Goal: Transaction & Acquisition: Book appointment/travel/reservation

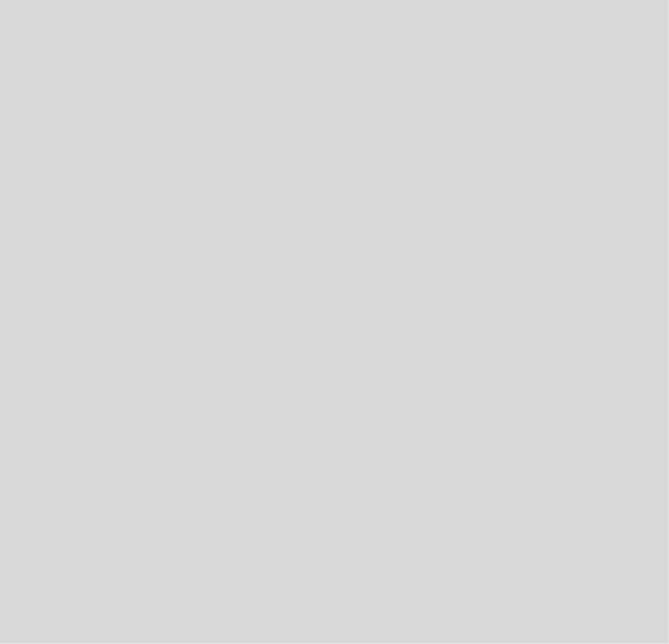
select select "es"
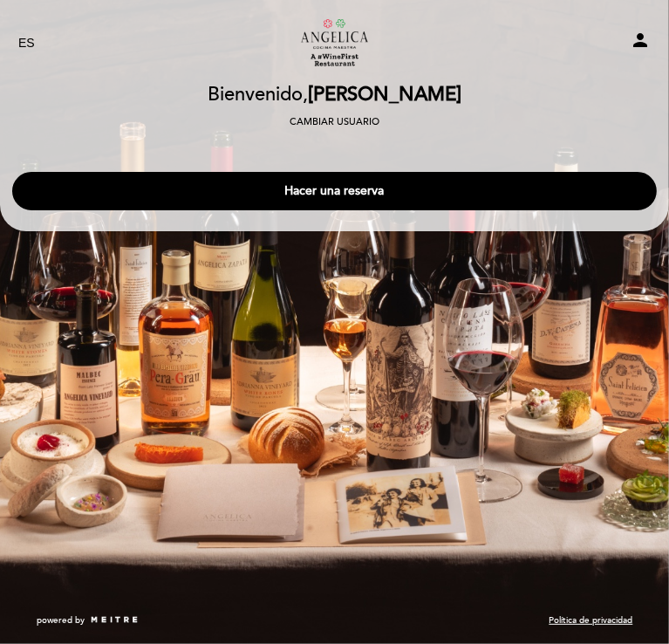
click at [322, 186] on button "Hacer una reserva" at bounding box center [334, 191] width 645 height 38
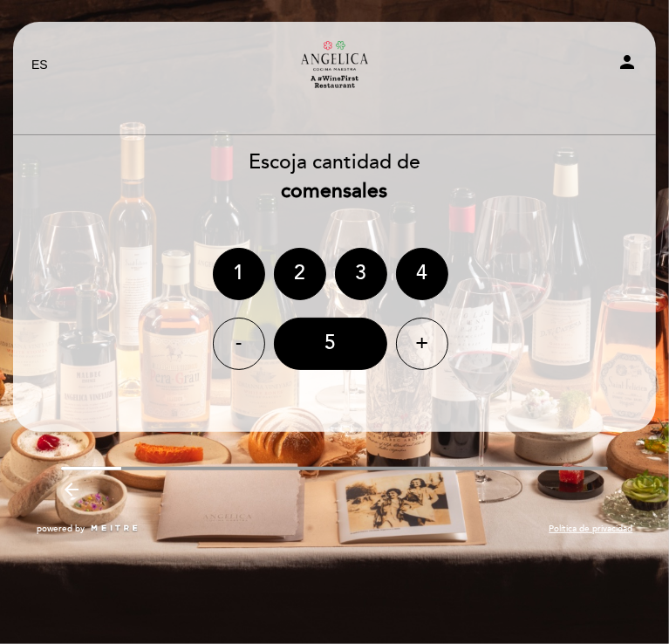
click at [303, 264] on div "2" at bounding box center [300, 274] width 52 height 52
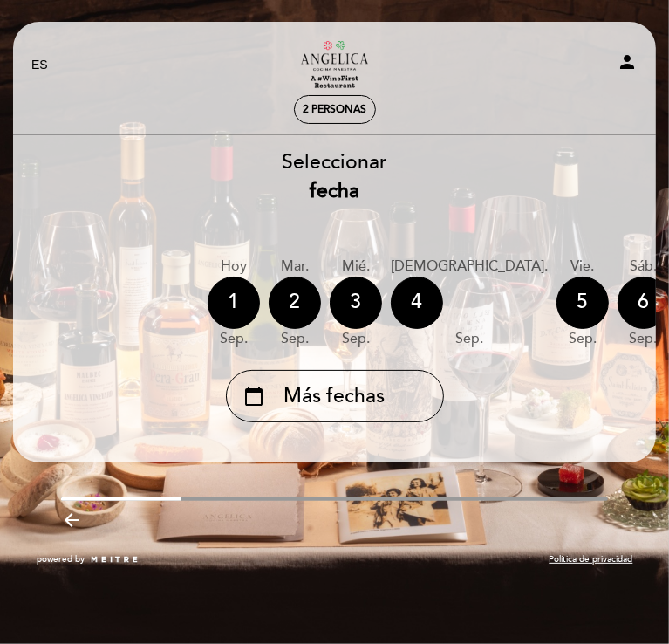
click at [618, 309] on div "6" at bounding box center [644, 302] width 52 height 52
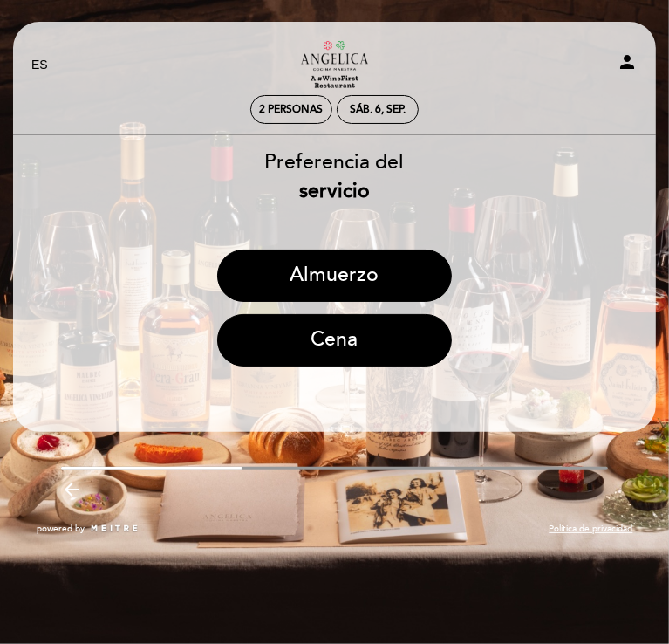
click at [342, 281] on button "Almuerzo" at bounding box center [334, 275] width 235 height 52
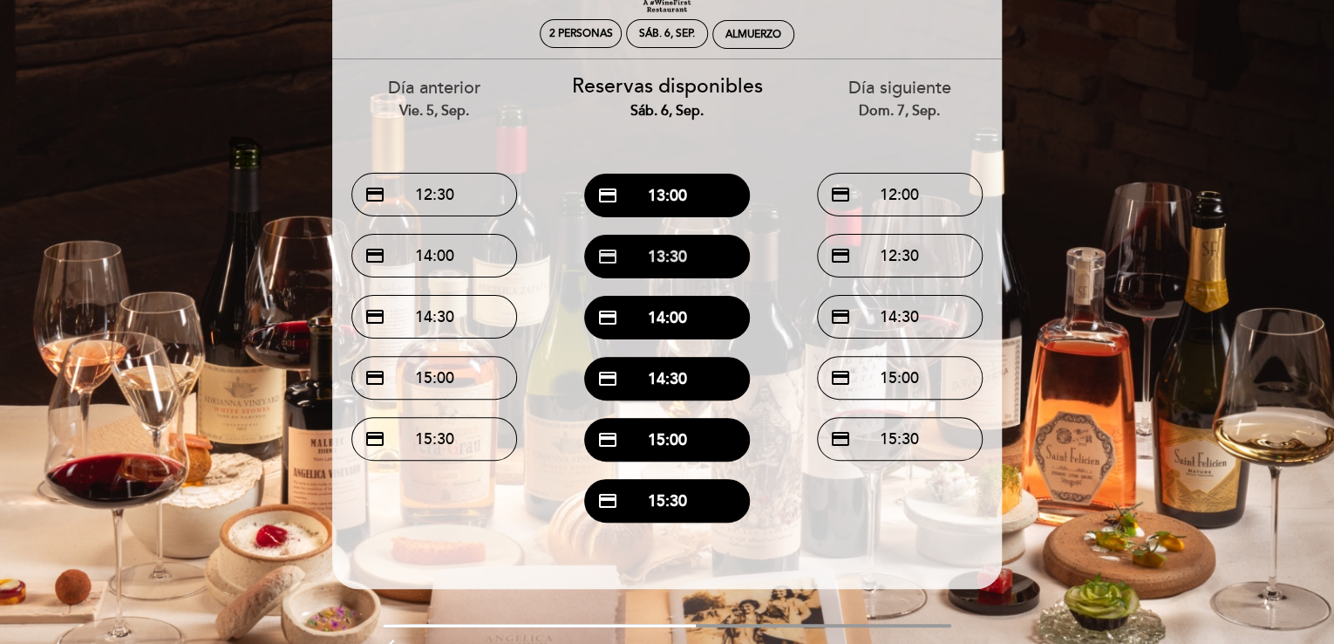
scroll to position [73, 0]
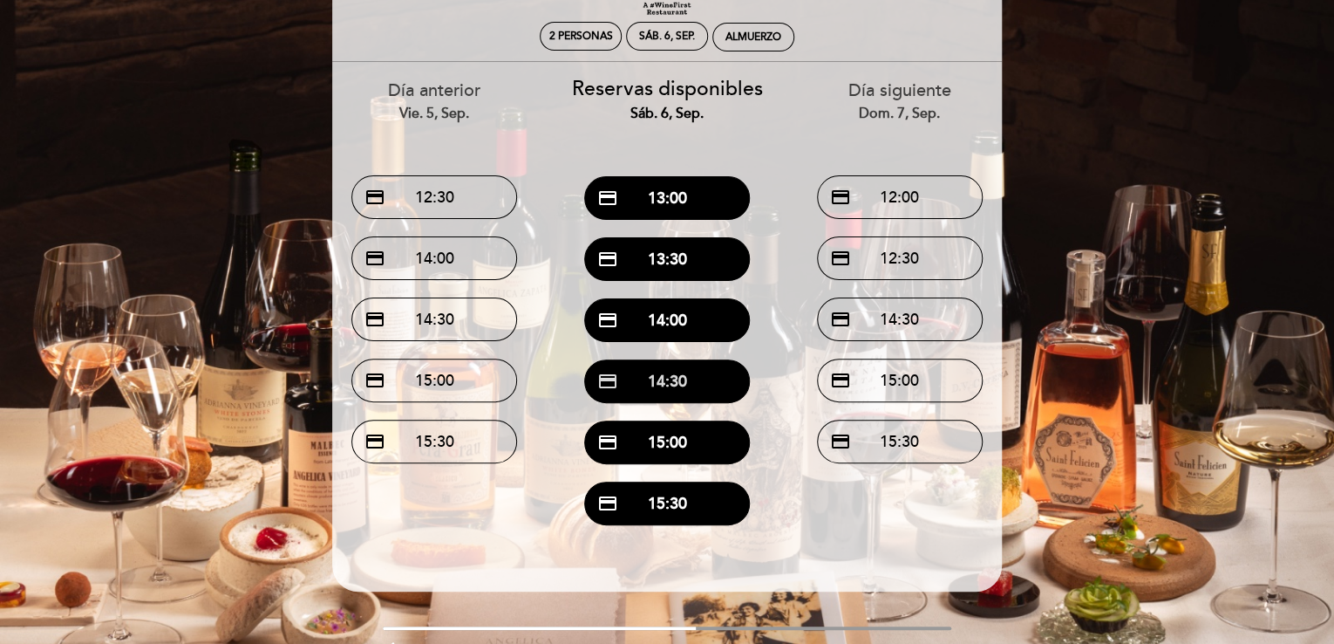
click at [668, 382] on button "credit_card 14:30" at bounding box center [667, 381] width 166 height 44
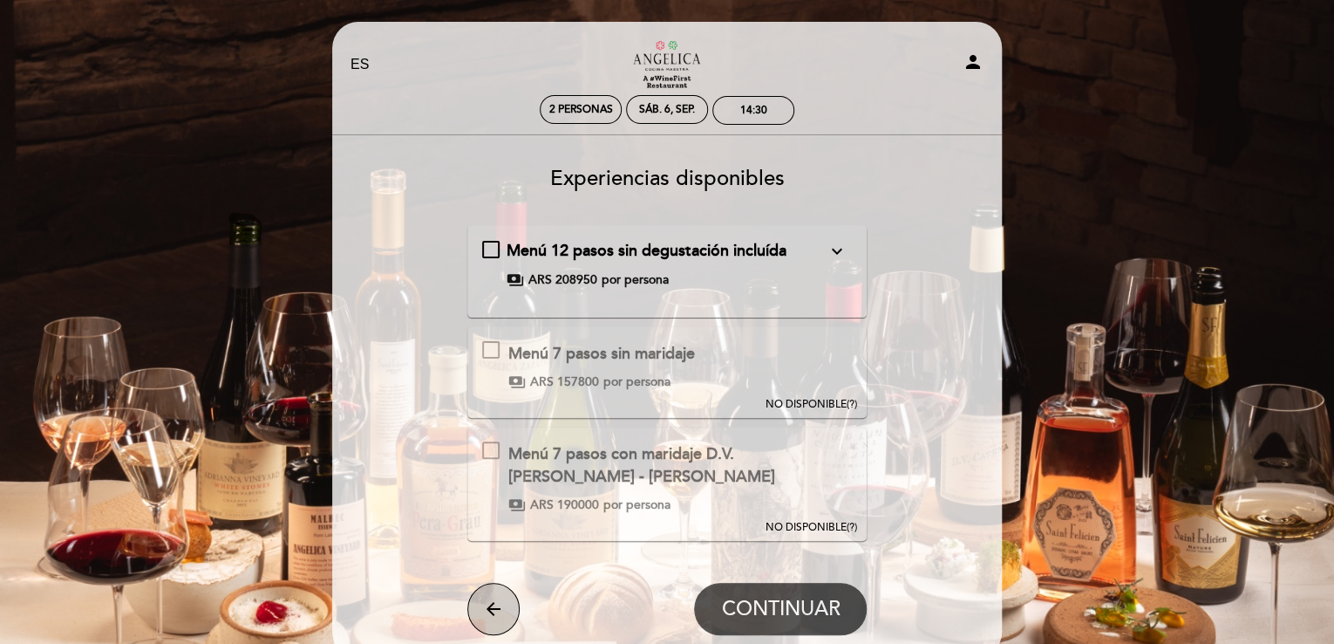
click at [503, 599] on button "arrow_back" at bounding box center [494, 609] width 52 height 52
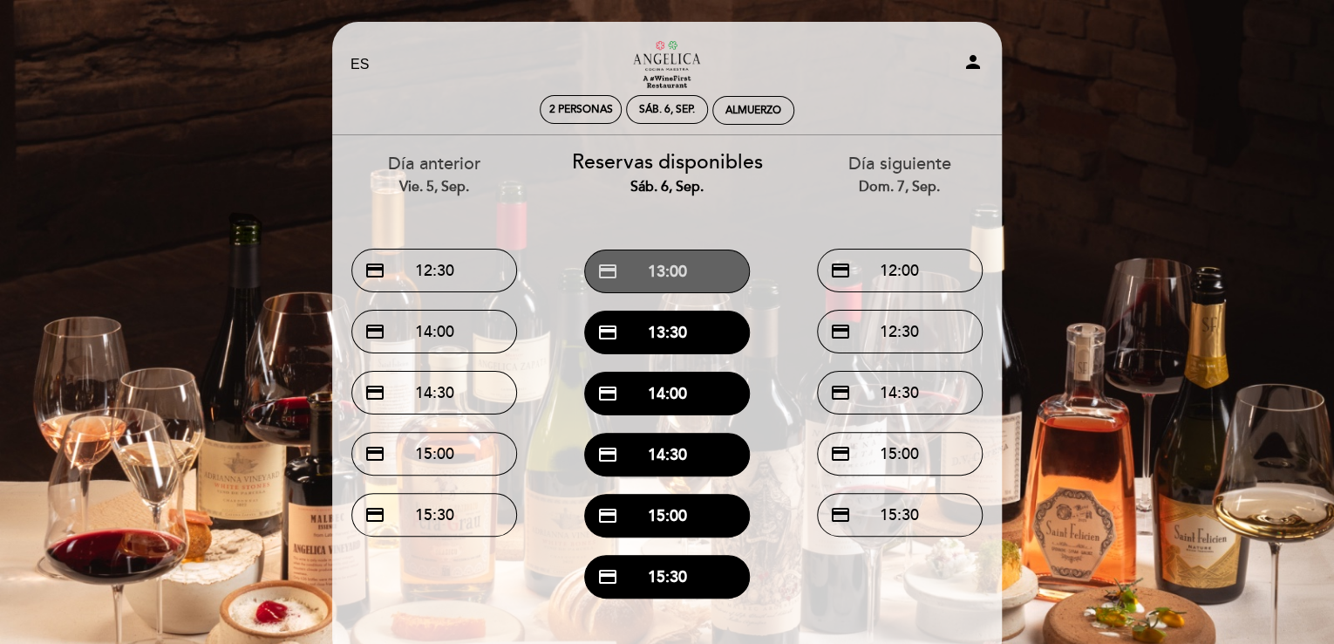
click at [668, 280] on button "credit_card 13:00" at bounding box center [667, 271] width 166 height 44
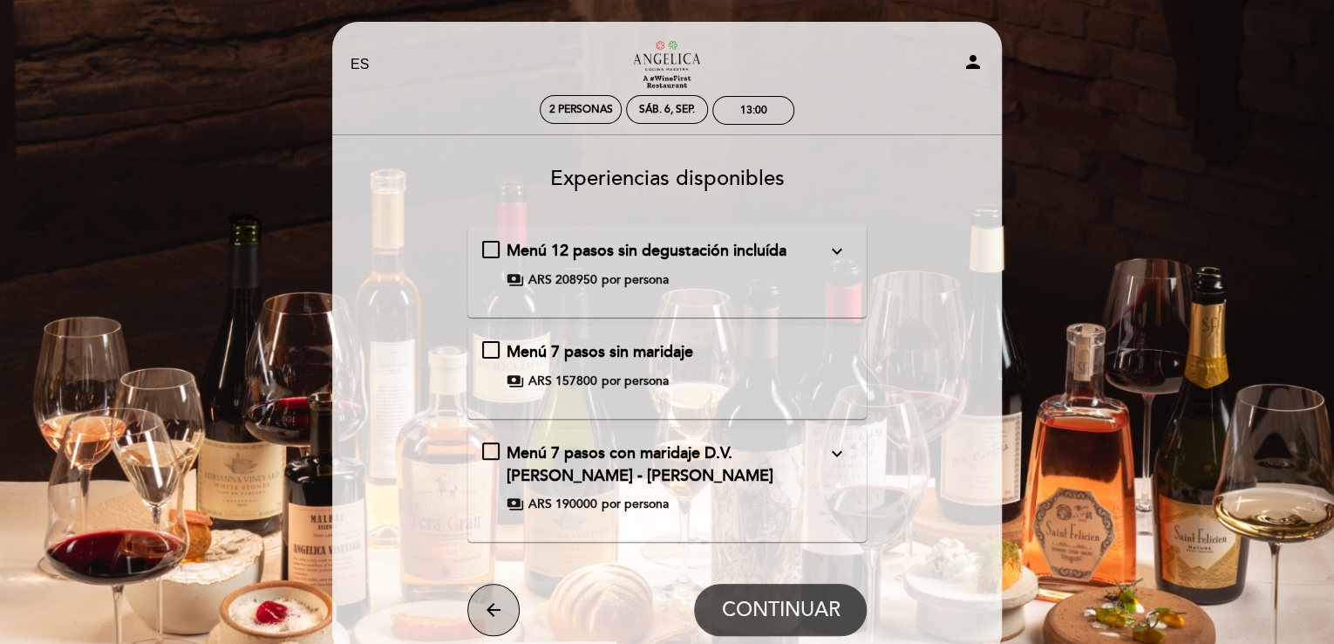
click at [492, 608] on icon "arrow_back" at bounding box center [493, 609] width 21 height 21
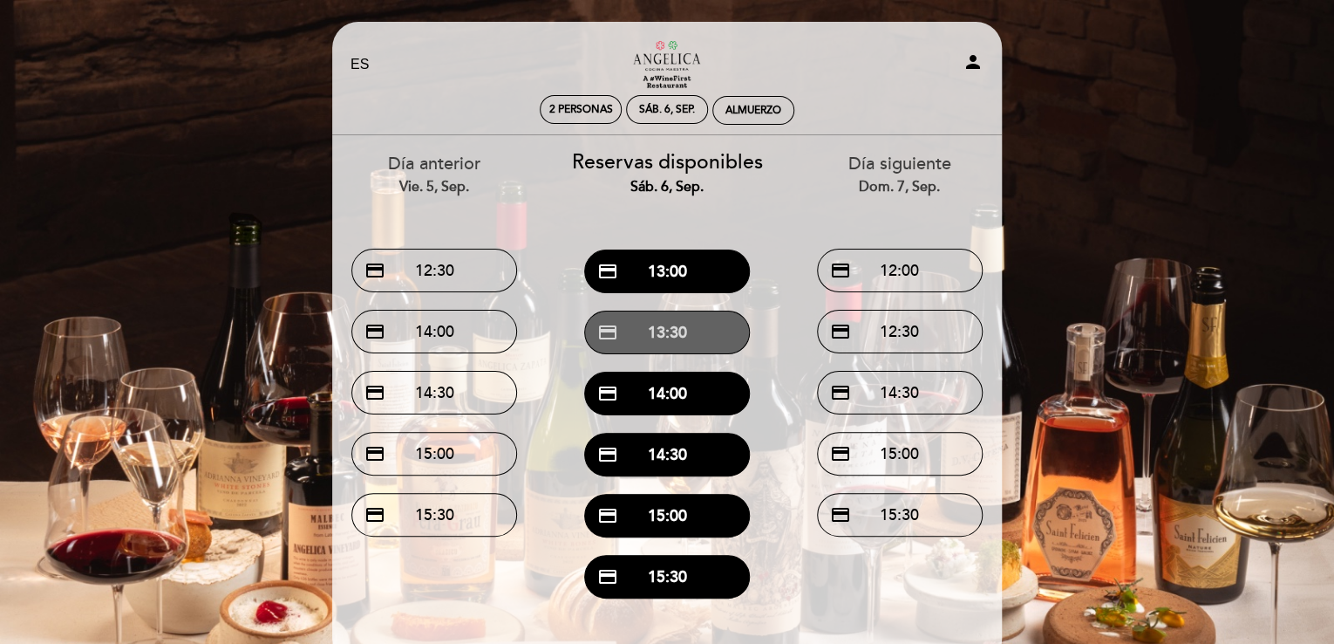
click at [668, 318] on button "credit_card 13:30" at bounding box center [667, 333] width 166 height 44
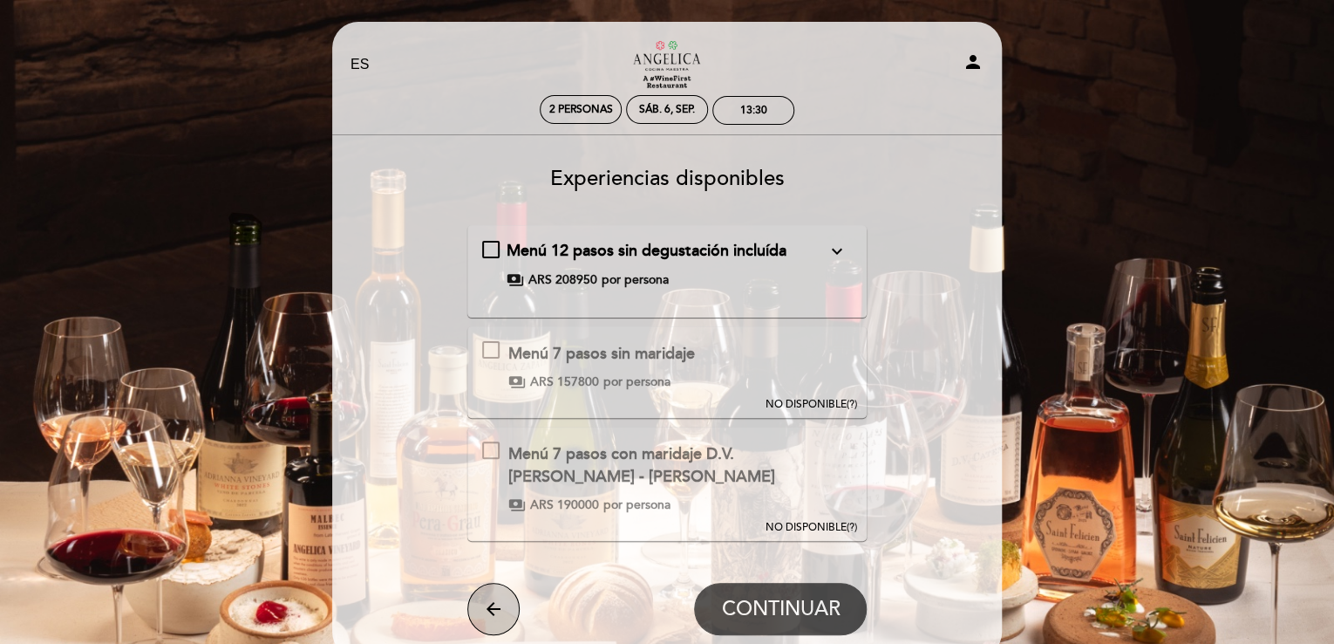
click at [492, 602] on icon "arrow_back" at bounding box center [493, 608] width 21 height 21
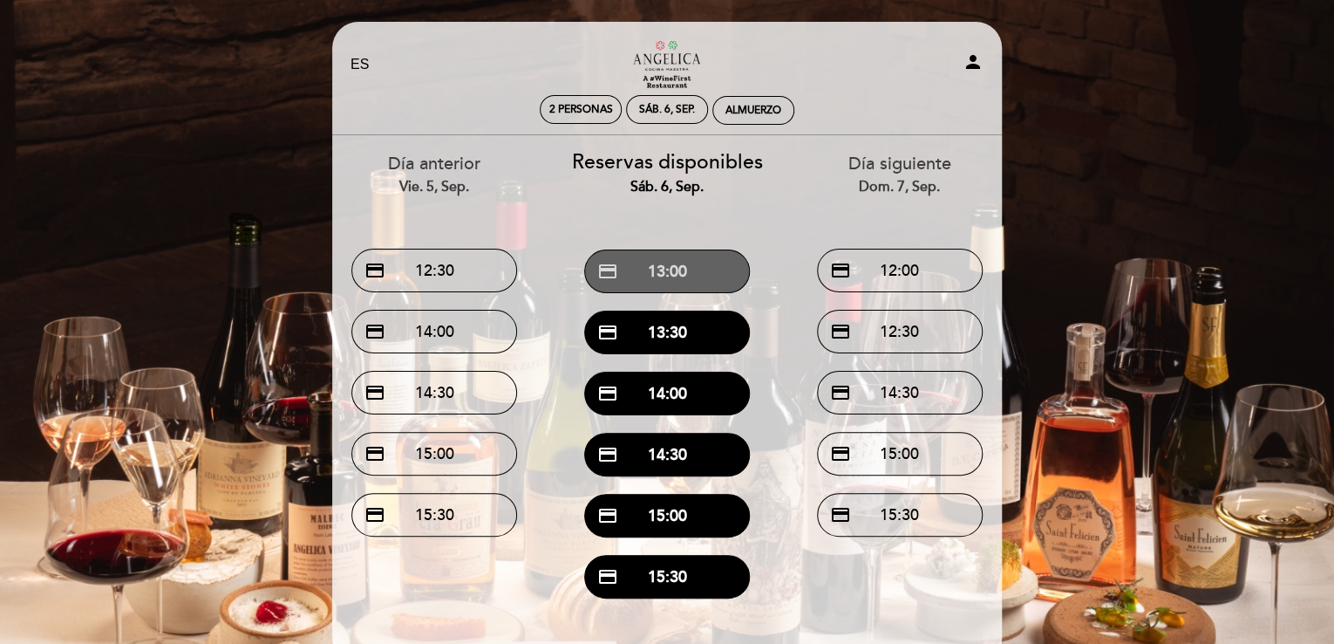
click at [668, 283] on button "credit_card 13:00" at bounding box center [667, 271] width 166 height 44
